Goal: Book appointment/travel/reservation

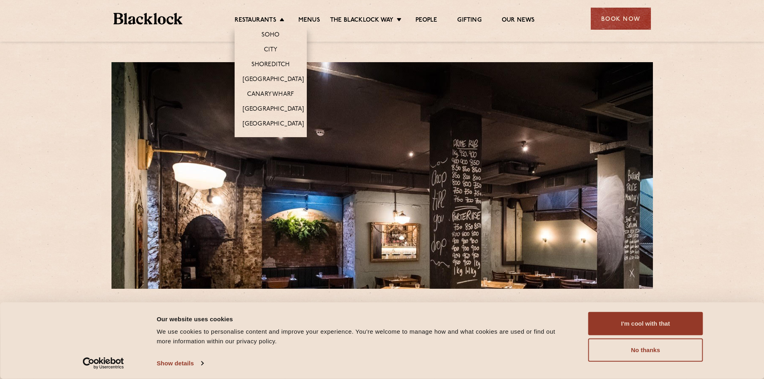
click at [258, 44] on li "City" at bounding box center [271, 49] width 72 height 15
click at [270, 47] on link "City" at bounding box center [271, 50] width 14 height 9
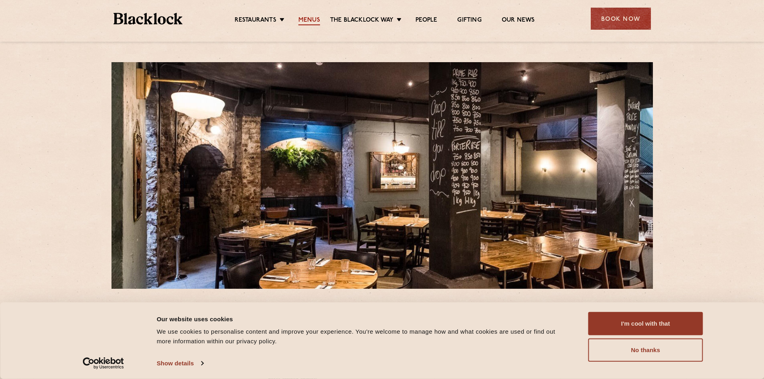
click at [313, 18] on link "Menus" at bounding box center [309, 20] width 22 height 9
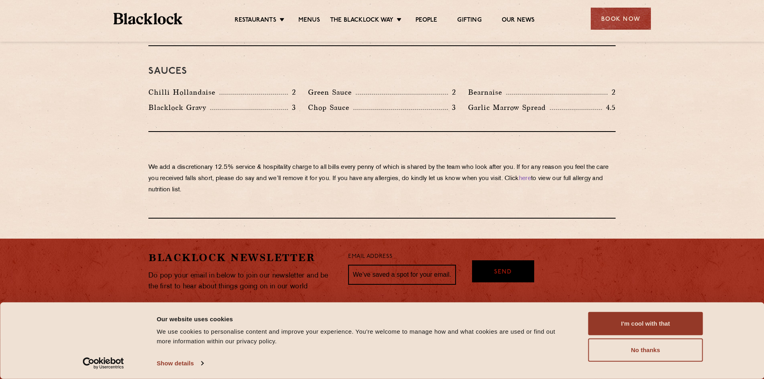
scroll to position [1350, 0]
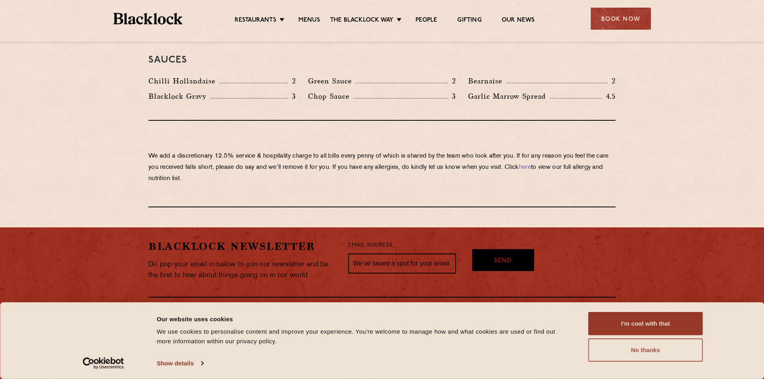
click at [603, 348] on button "No thanks" at bounding box center [645, 349] width 115 height 23
